Goal: Information Seeking & Learning: Learn about a topic

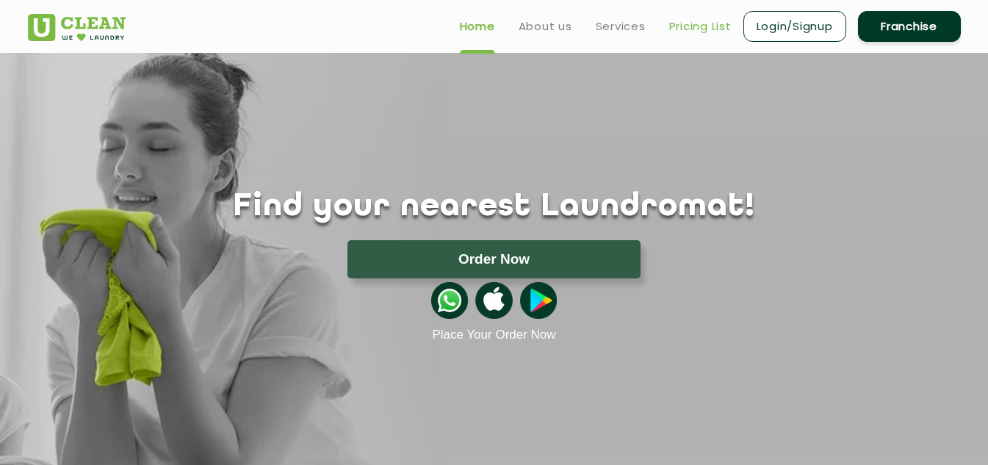
click at [688, 27] on link "Pricing List" at bounding box center [700, 27] width 62 height 18
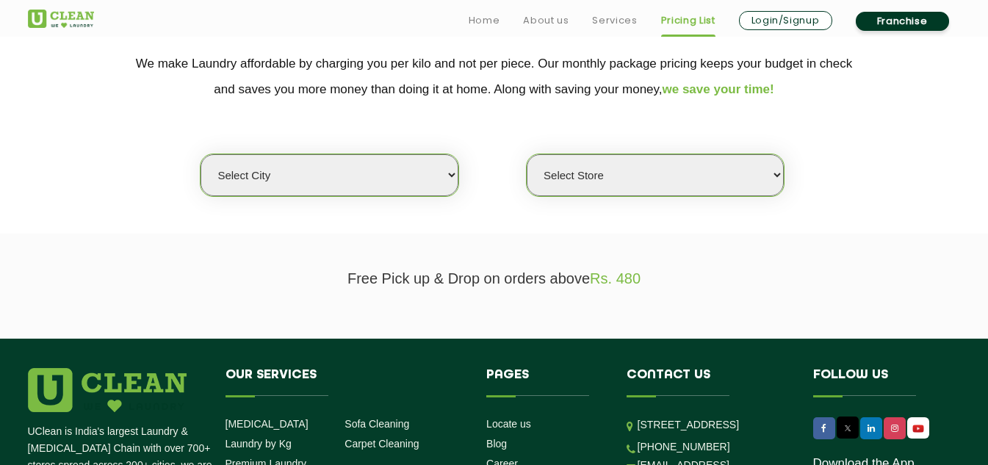
scroll to position [323, 0]
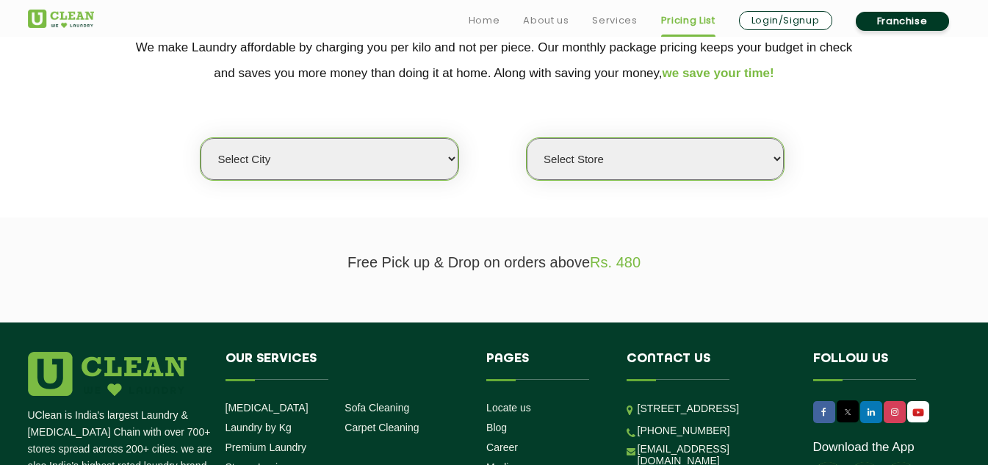
click at [449, 162] on select "Select city [GEOGRAPHIC_DATA] [GEOGRAPHIC_DATA] [GEOGRAPHIC_DATA] [GEOGRAPHIC_D…" at bounding box center [329, 159] width 257 height 42
select select "1"
click at [201, 138] on select "Select city [GEOGRAPHIC_DATA] [GEOGRAPHIC_DATA] [GEOGRAPHIC_DATA] [GEOGRAPHIC_D…" at bounding box center [329, 159] width 257 height 42
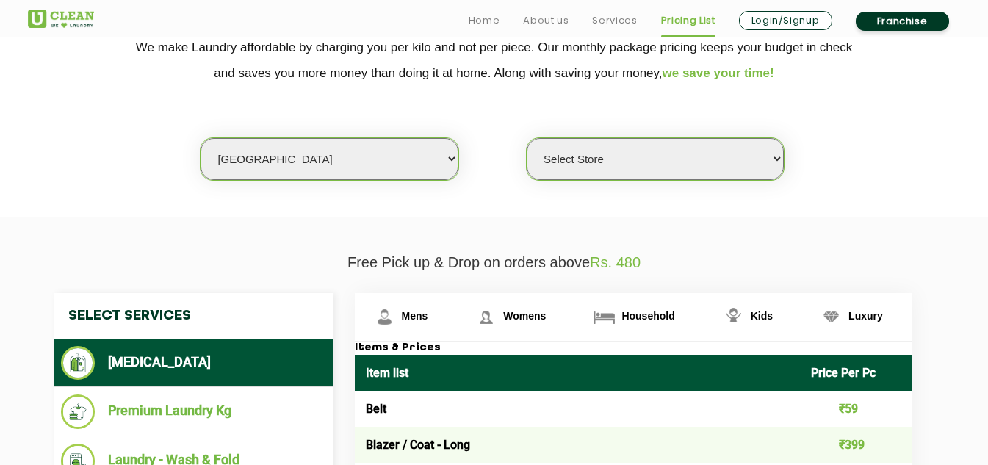
click at [780, 158] on select "Select Store [GEOGRAPHIC_DATA] [GEOGRAPHIC_DATA] 2 [GEOGRAPHIC_DATA] [PERSON_NA…" at bounding box center [655, 159] width 257 height 42
select select "582"
click at [527, 138] on select "Select Store [GEOGRAPHIC_DATA] [GEOGRAPHIC_DATA] 2 [GEOGRAPHIC_DATA] [PERSON_NA…" at bounding box center [655, 159] width 257 height 42
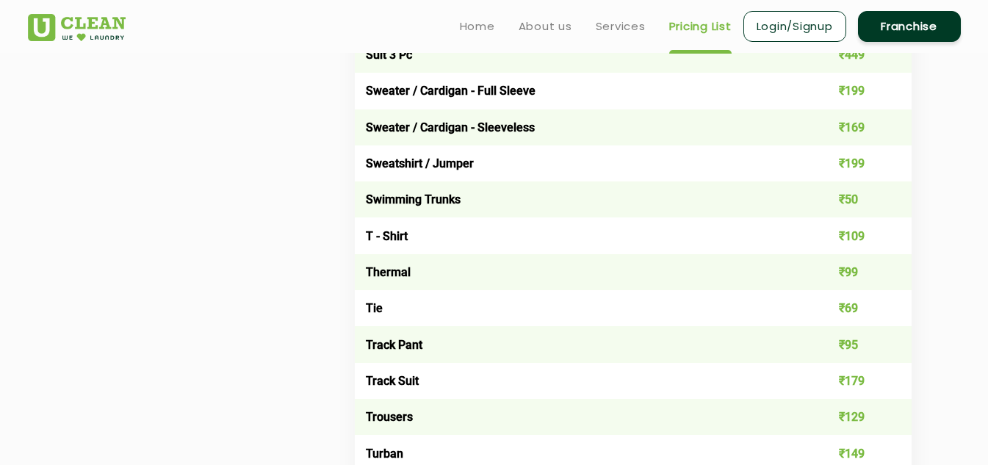
scroll to position [2446, 0]
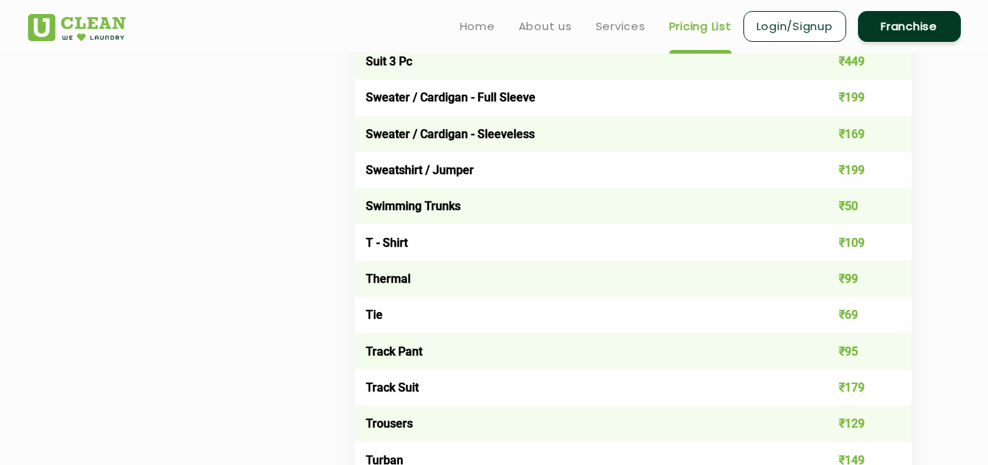
click at [389, 251] on td "T - Shirt" at bounding box center [578, 242] width 446 height 36
click at [873, 243] on td "₹109" at bounding box center [856, 242] width 112 height 36
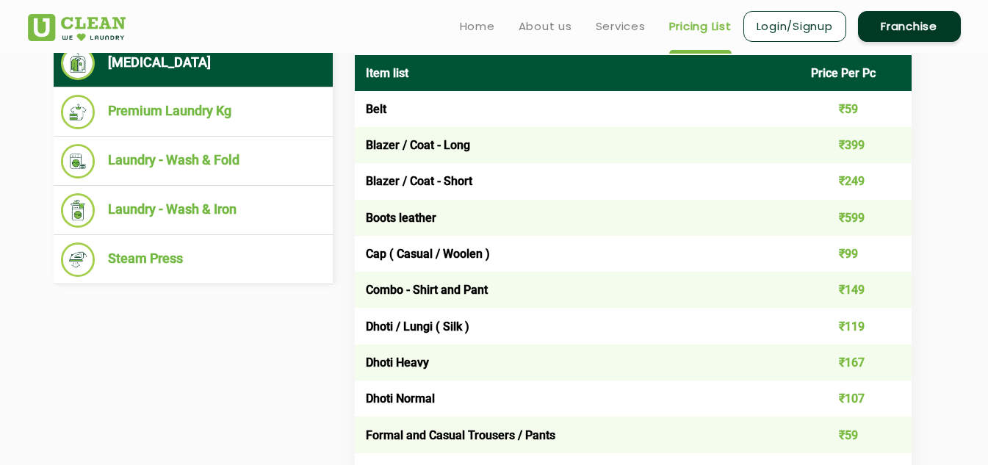
scroll to position [611, 0]
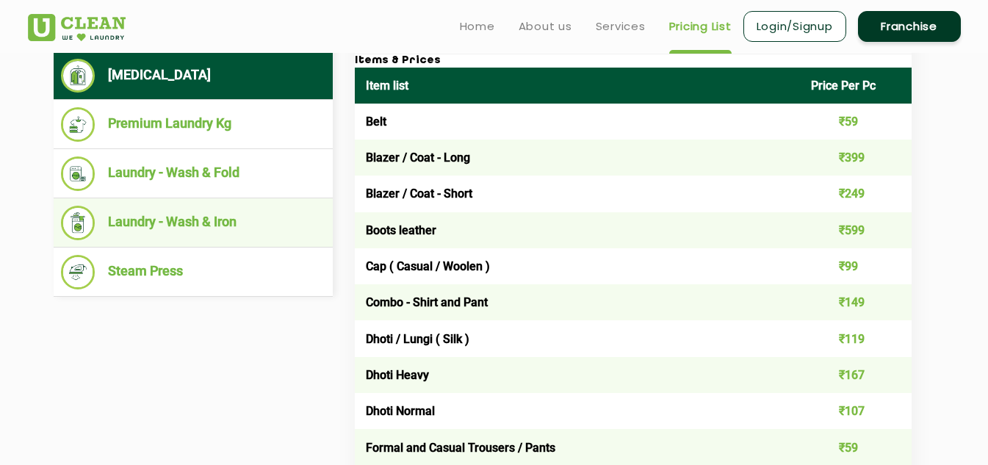
click at [200, 227] on li "Laundry - Wash & Iron" at bounding box center [193, 223] width 265 height 35
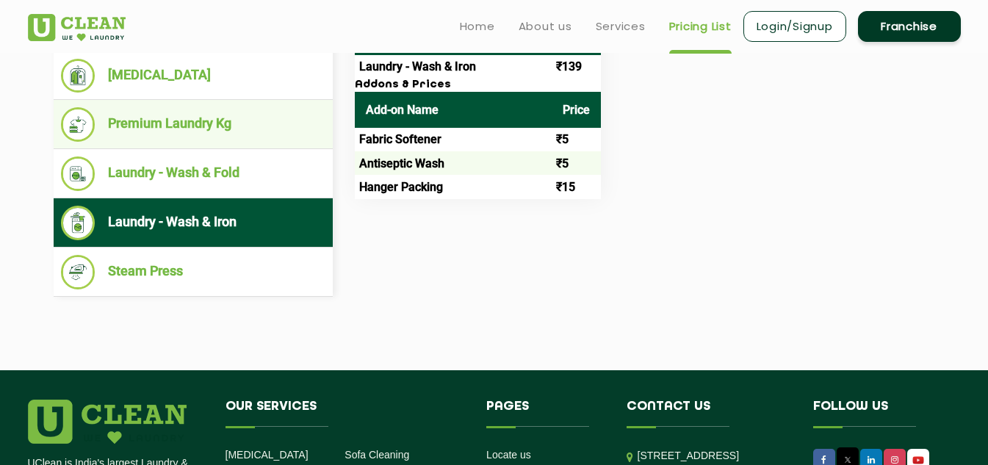
click at [203, 120] on li "Premium Laundry Kg" at bounding box center [193, 124] width 265 height 35
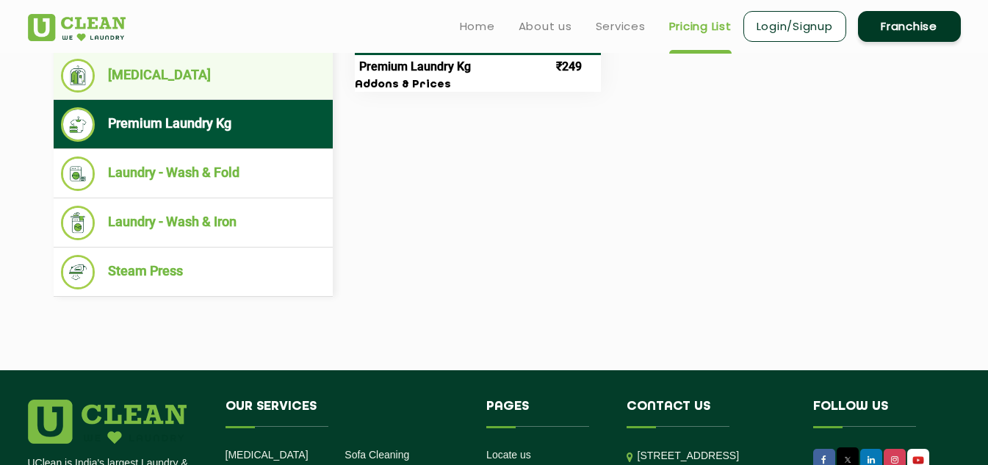
click at [118, 72] on li "[MEDICAL_DATA]" at bounding box center [193, 76] width 265 height 34
